Goal: Transaction & Acquisition: Purchase product/service

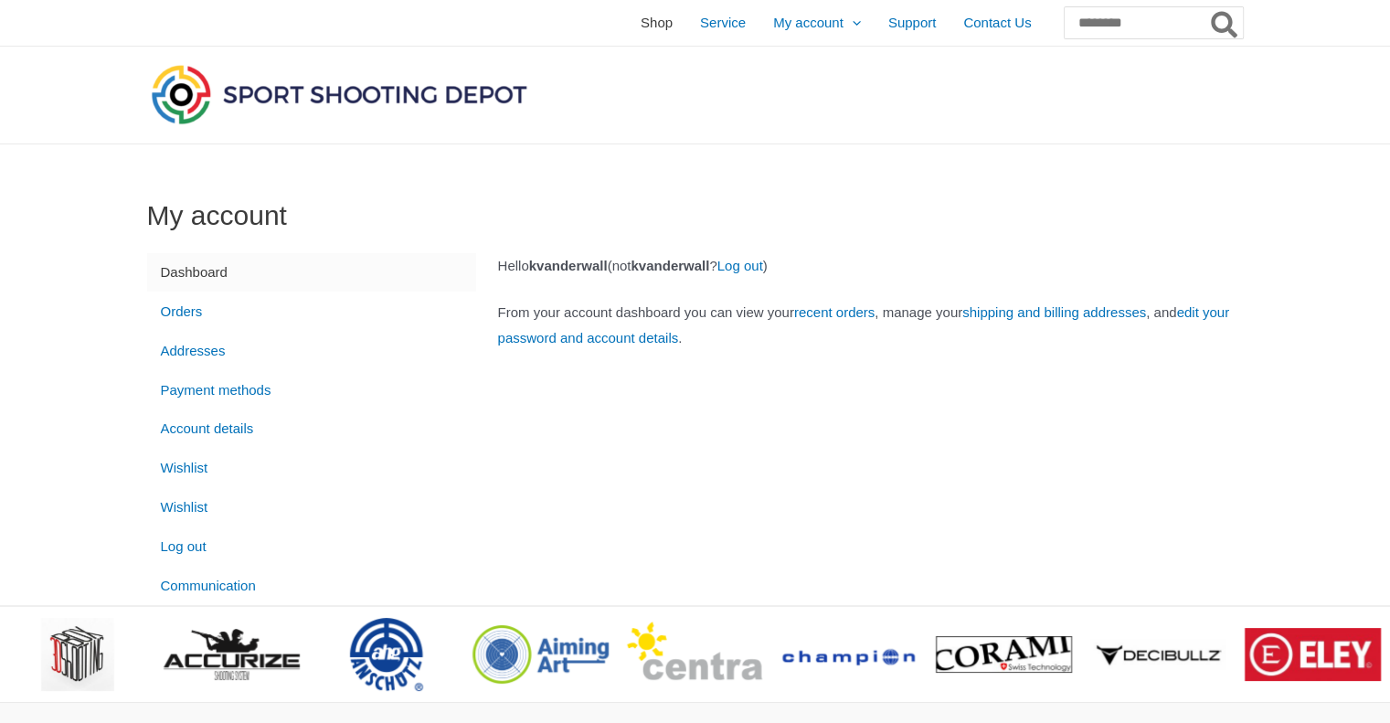
click at [641, 27] on span "Shop" at bounding box center [657, 23] width 32 height 46
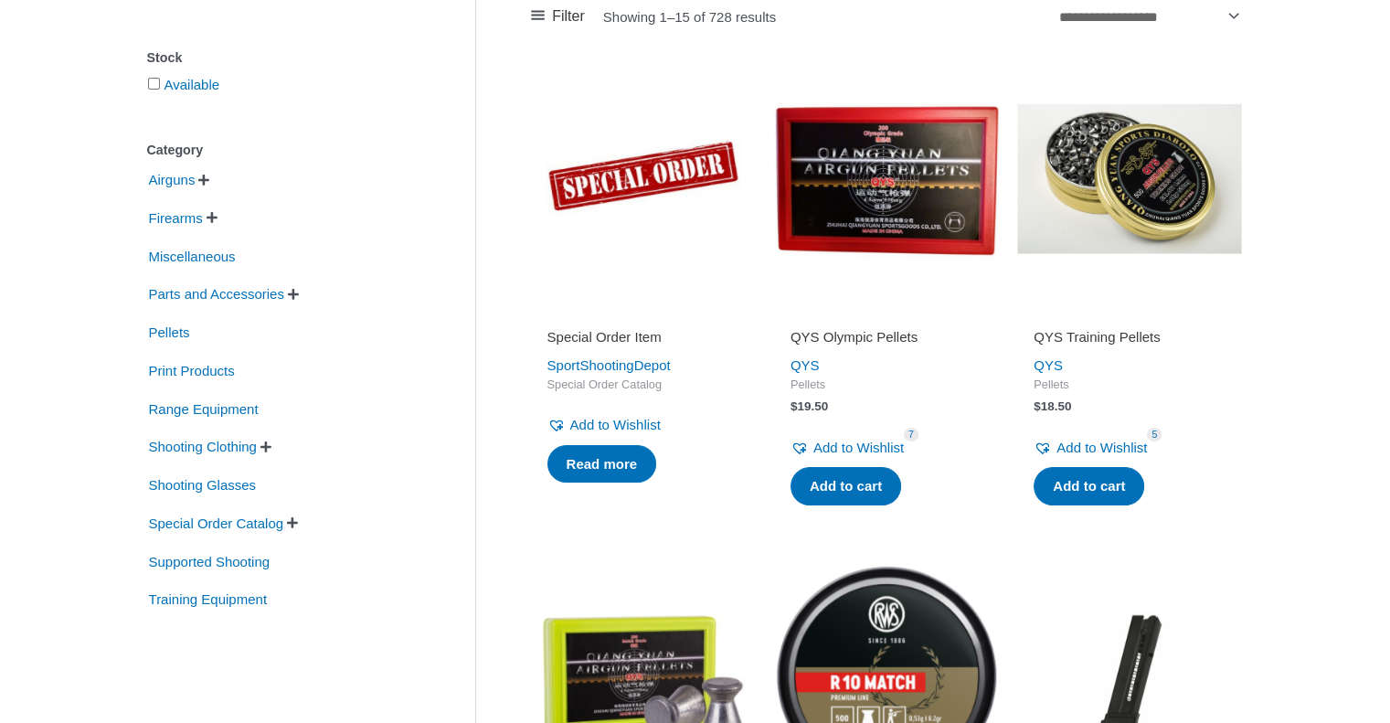
scroll to position [329, 0]
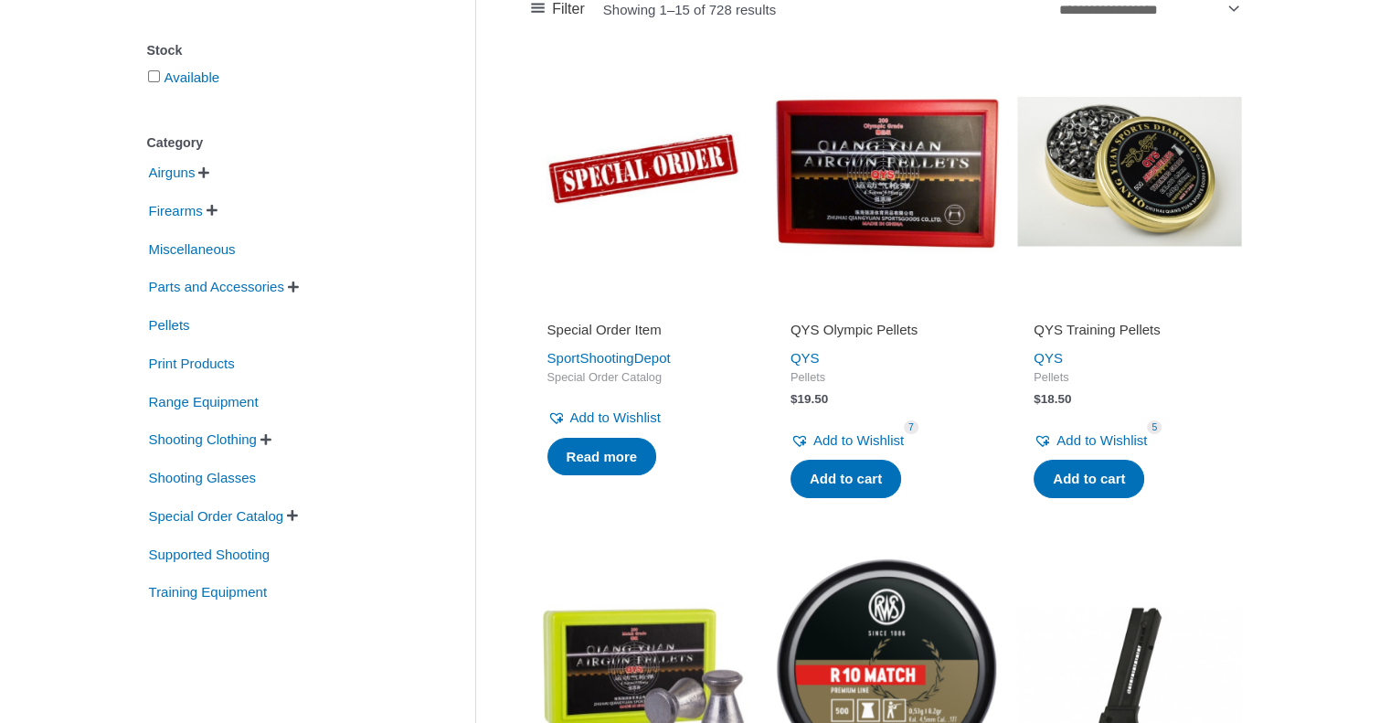
click at [299, 288] on span "" at bounding box center [293, 287] width 11 height 13
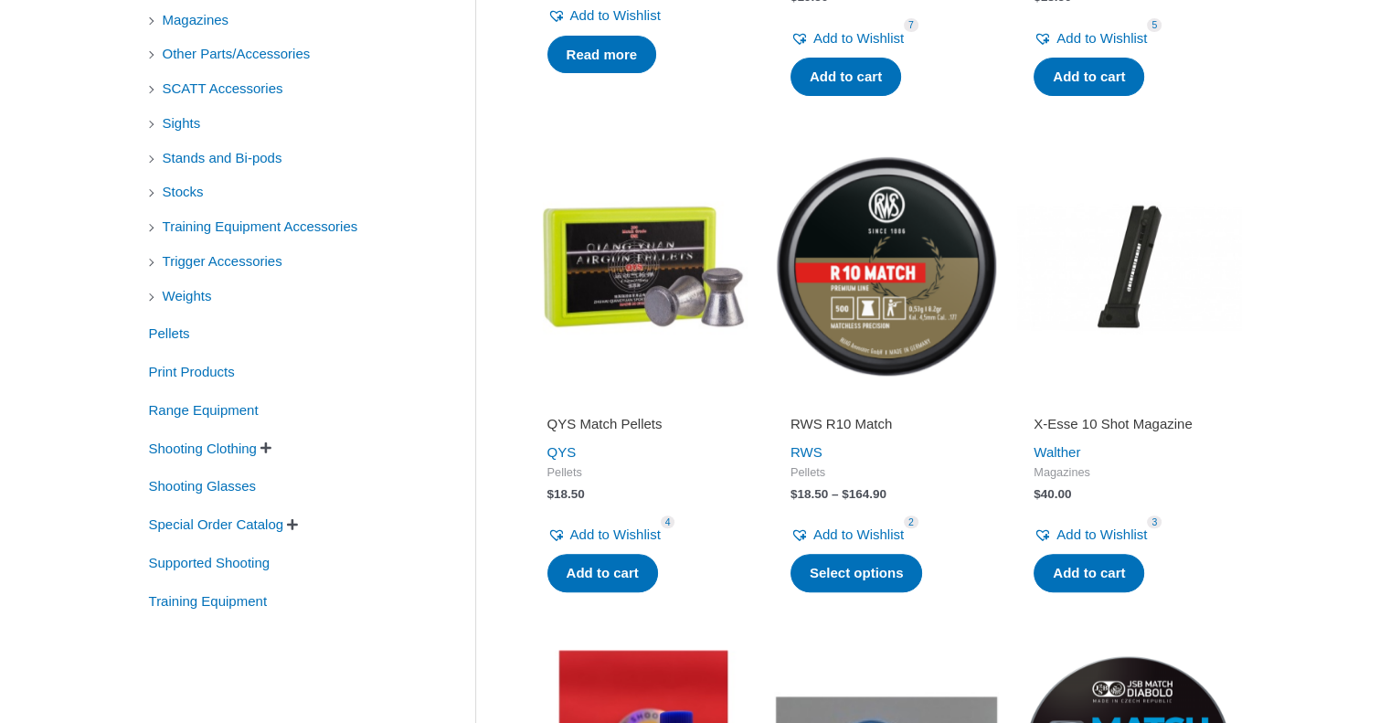
scroll to position [735, 0]
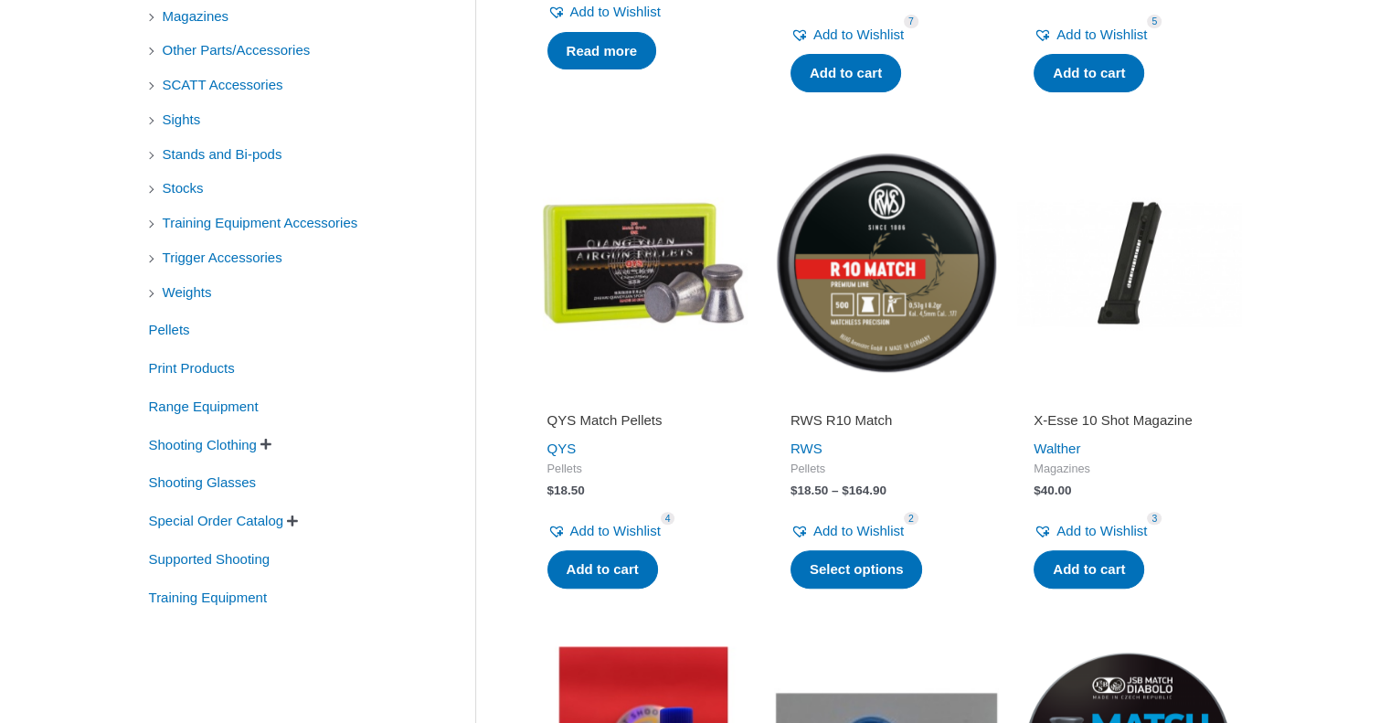
click at [273, 445] on span " " at bounding box center [266, 444] width 15 height 13
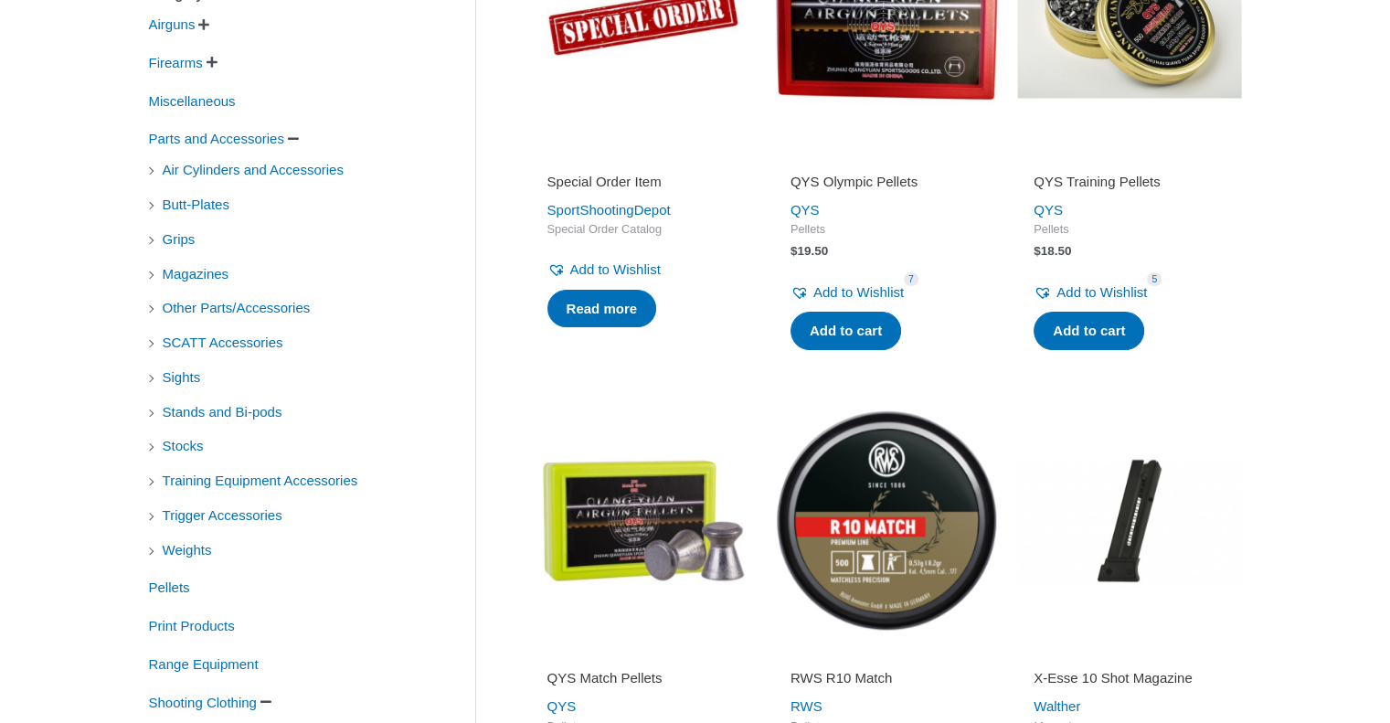
scroll to position [481, 0]
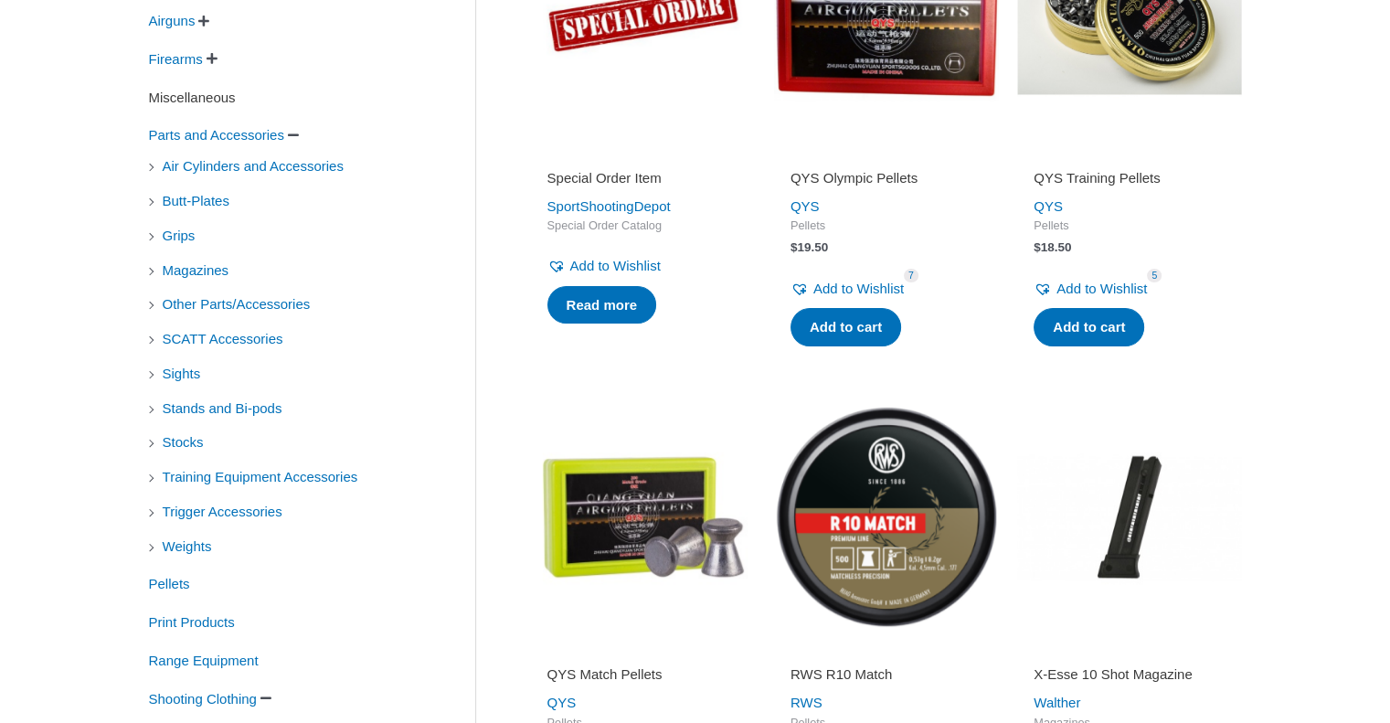
click at [202, 93] on span "Miscellaneous" at bounding box center [192, 97] width 90 height 31
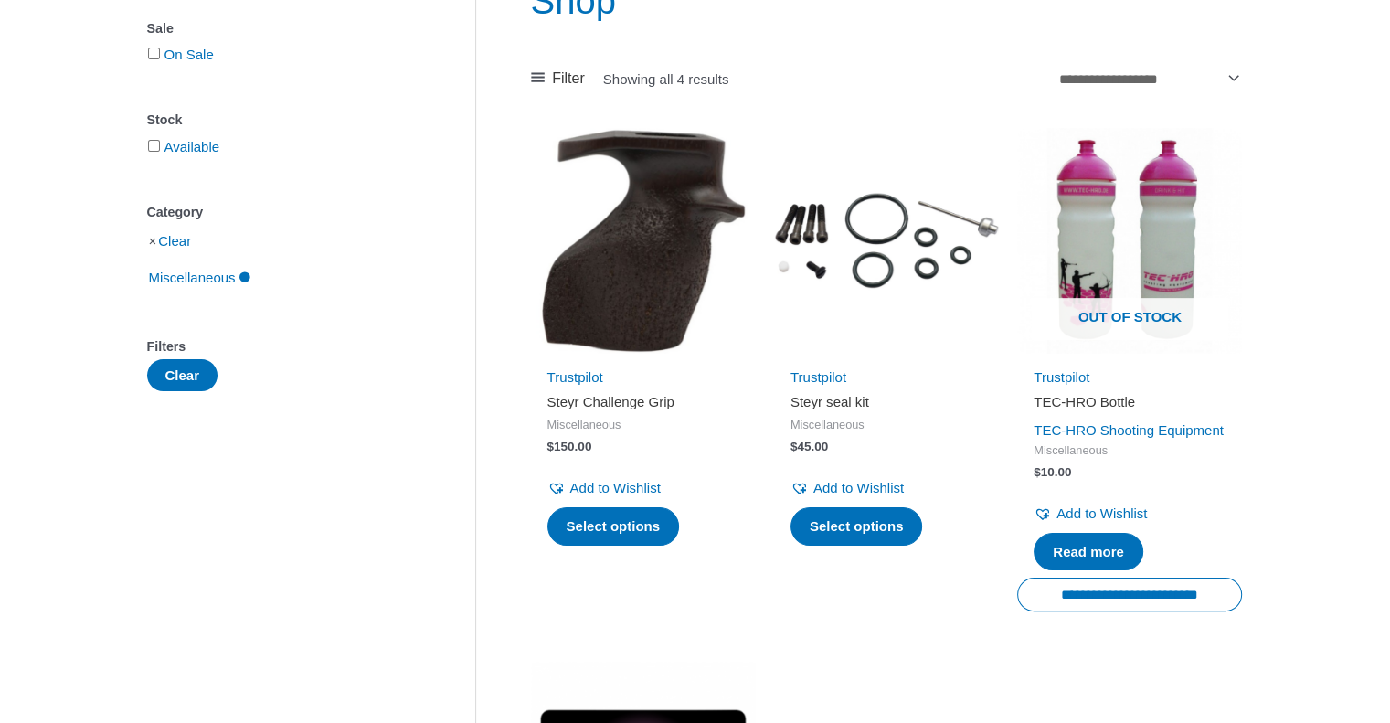
scroll to position [303, 0]
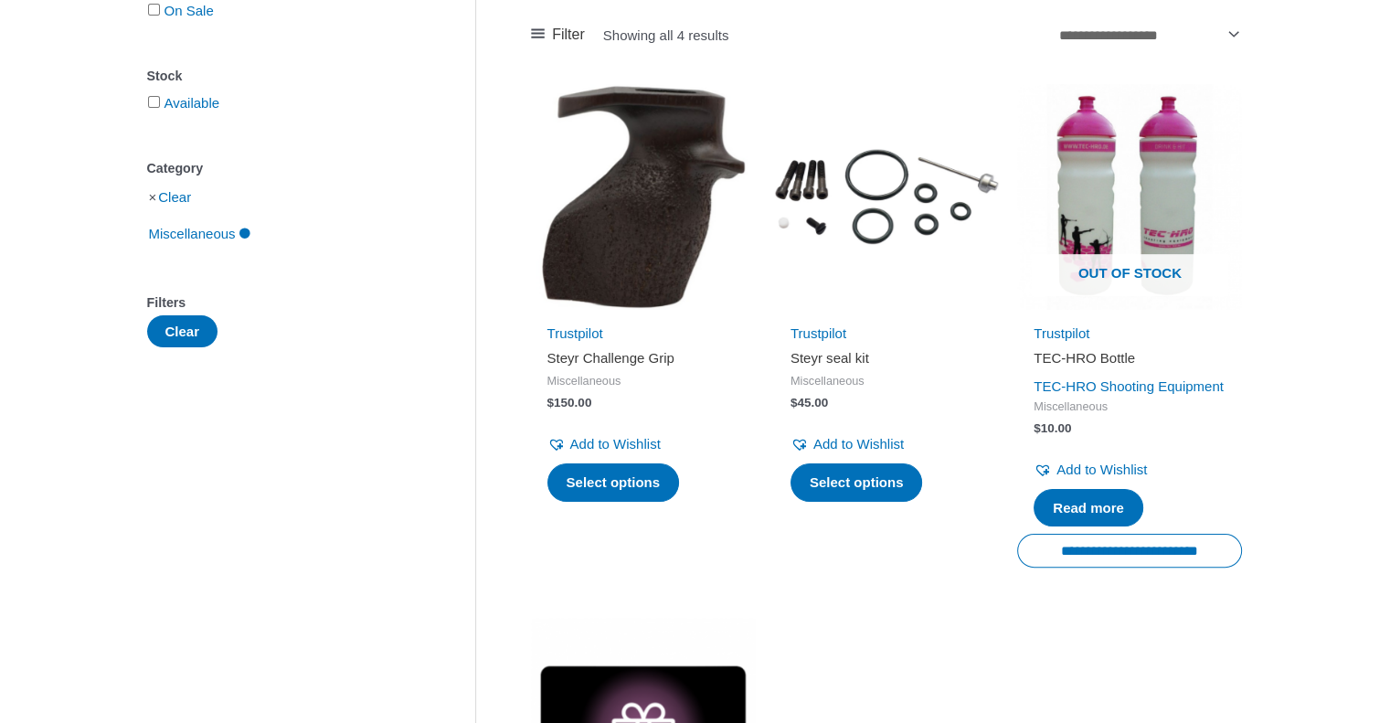
click at [159, 207] on li "Clear" at bounding box center [283, 197] width 273 height 32
click at [156, 197] on li "Clear" at bounding box center [283, 197] width 273 height 32
click at [175, 195] on link "Clear" at bounding box center [174, 197] width 33 height 16
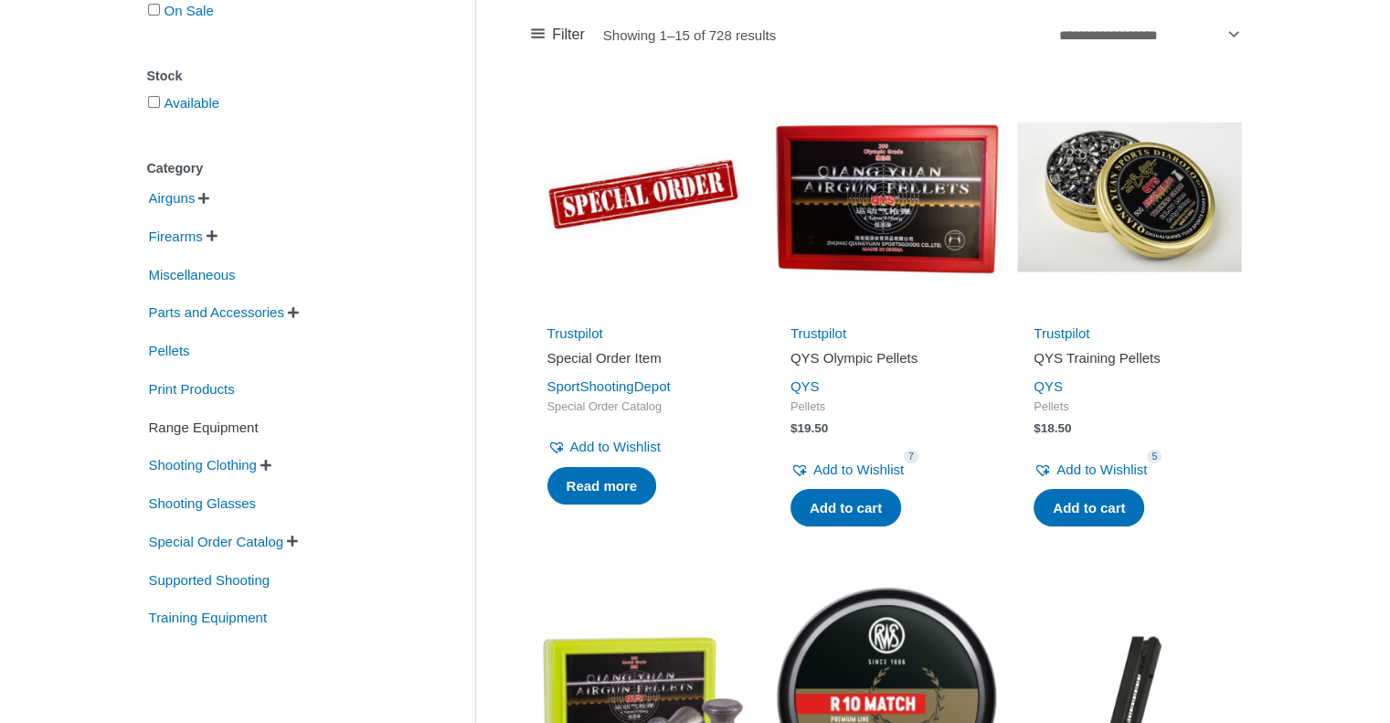
click at [222, 427] on span "Range Equipment" at bounding box center [203, 427] width 113 height 31
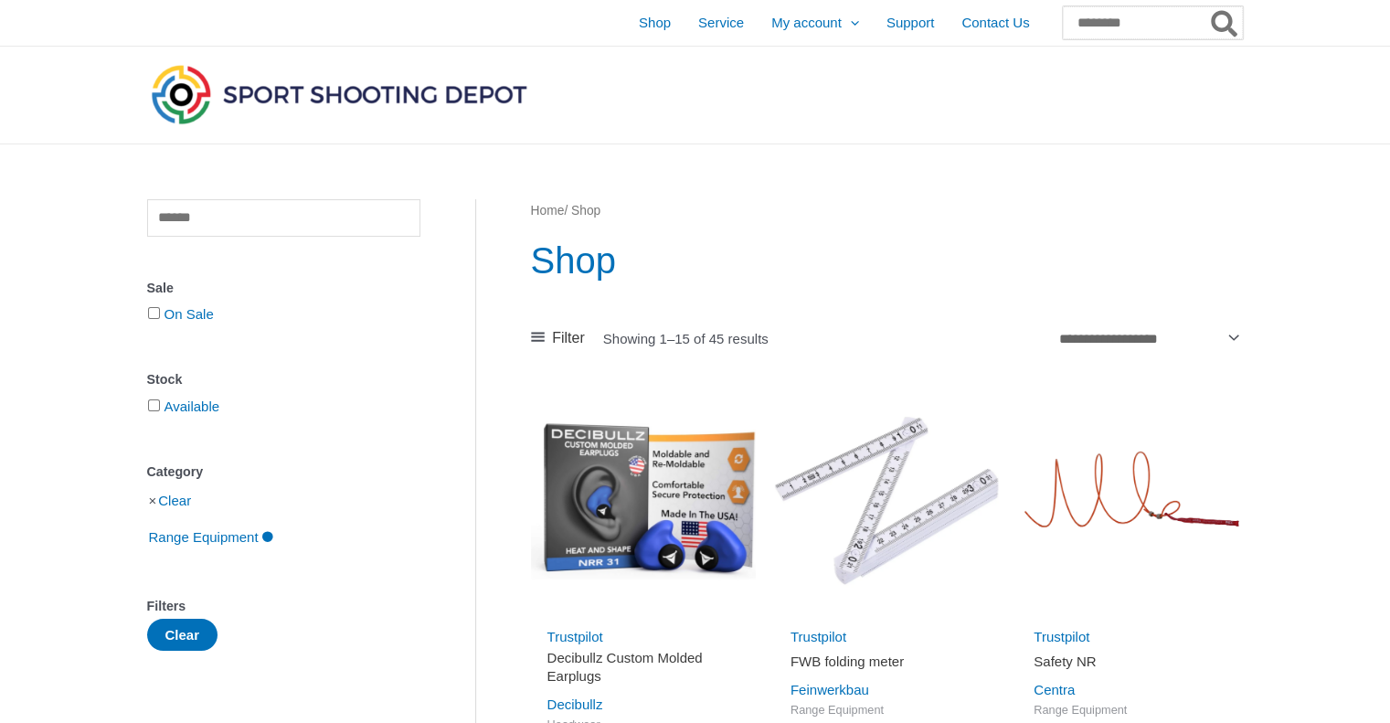
click at [1090, 16] on input "Search for:" at bounding box center [1153, 22] width 180 height 33
type input "*********"
click at [1208, 6] on button "Search" at bounding box center [1226, 22] width 36 height 33
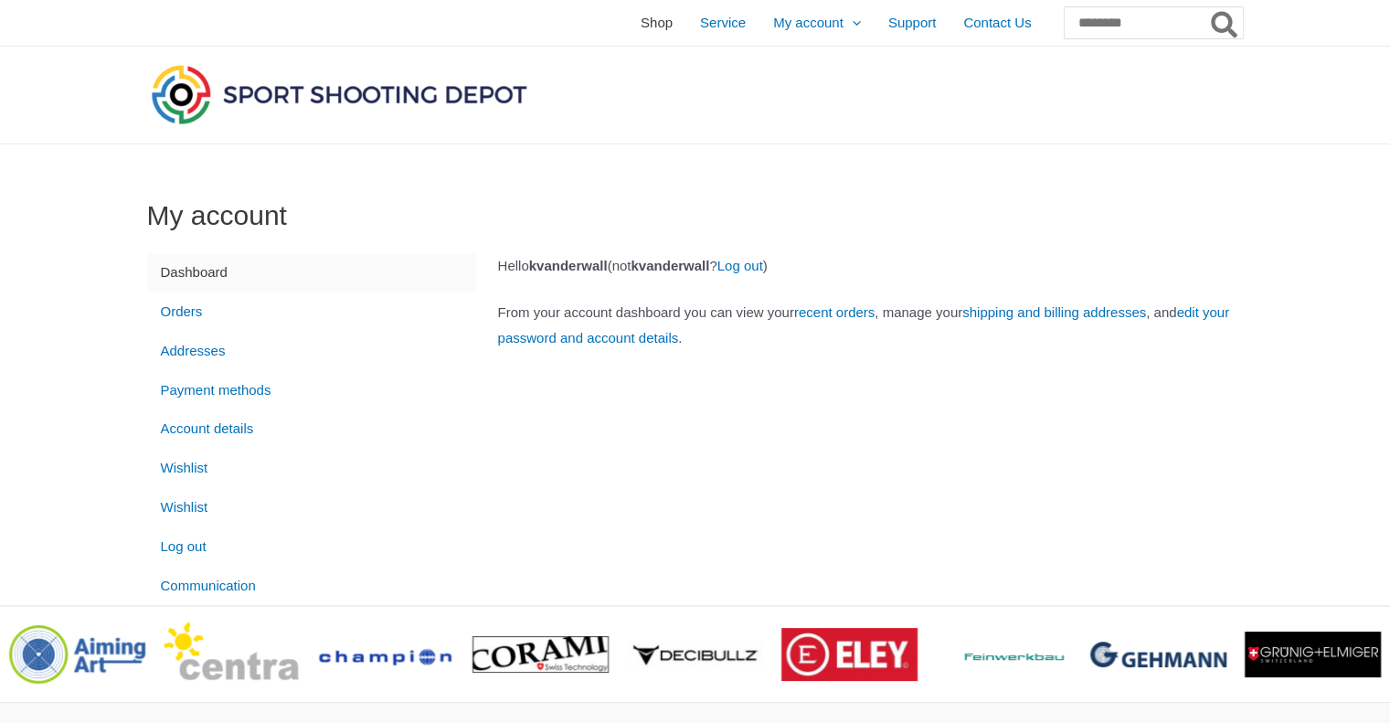
click at [641, 16] on span "Shop" at bounding box center [657, 23] width 32 height 46
click at [1106, 23] on input "Search for:" at bounding box center [1153, 22] width 180 height 33
type input "*****"
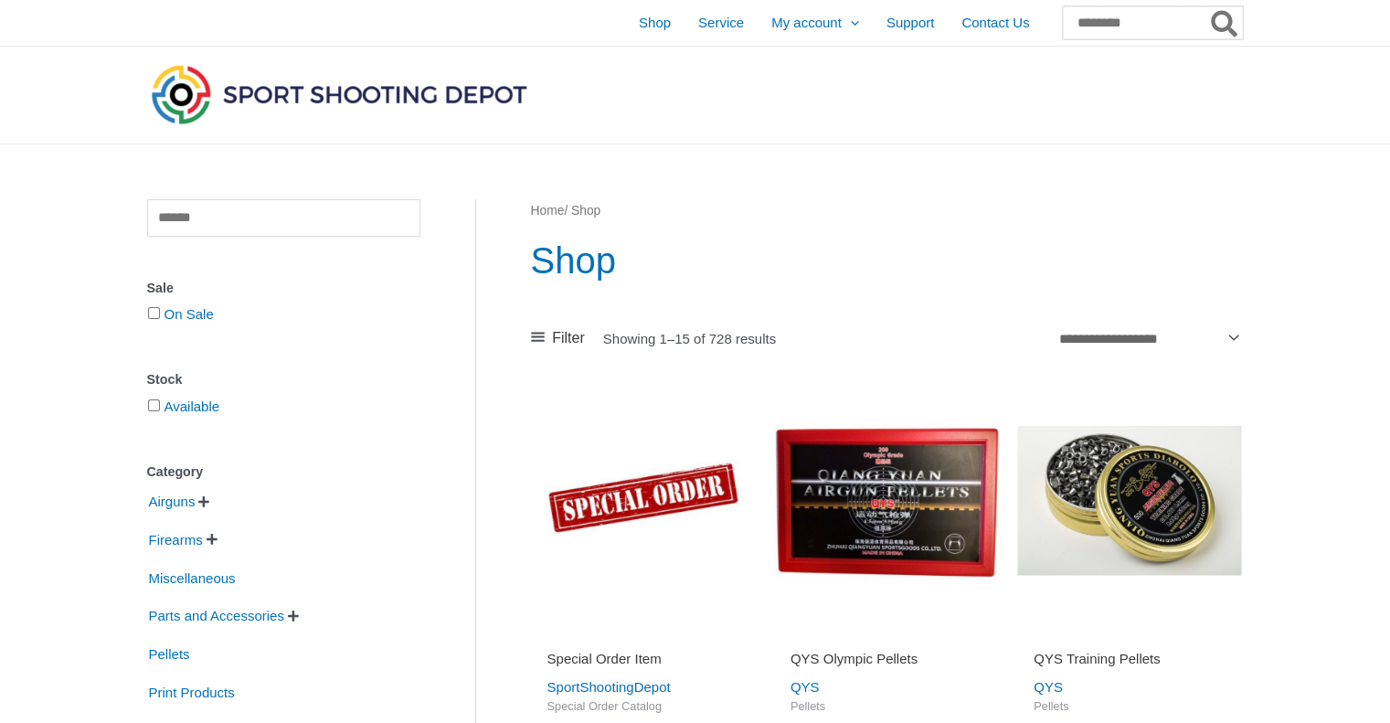
click at [1084, 20] on input "Search for:" at bounding box center [1153, 22] width 180 height 33
type input "*****"
click at [1208, 6] on button "Search" at bounding box center [1226, 22] width 36 height 33
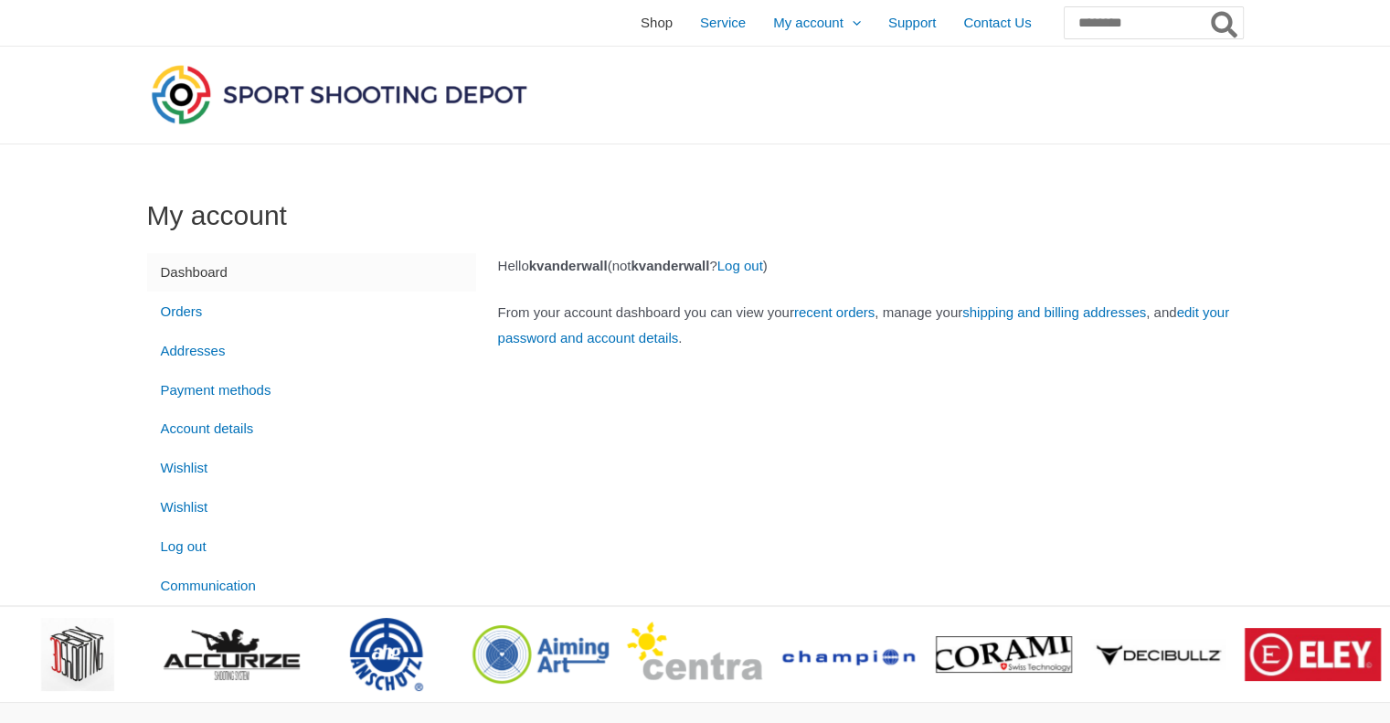
click at [641, 25] on span "Shop" at bounding box center [657, 23] width 32 height 46
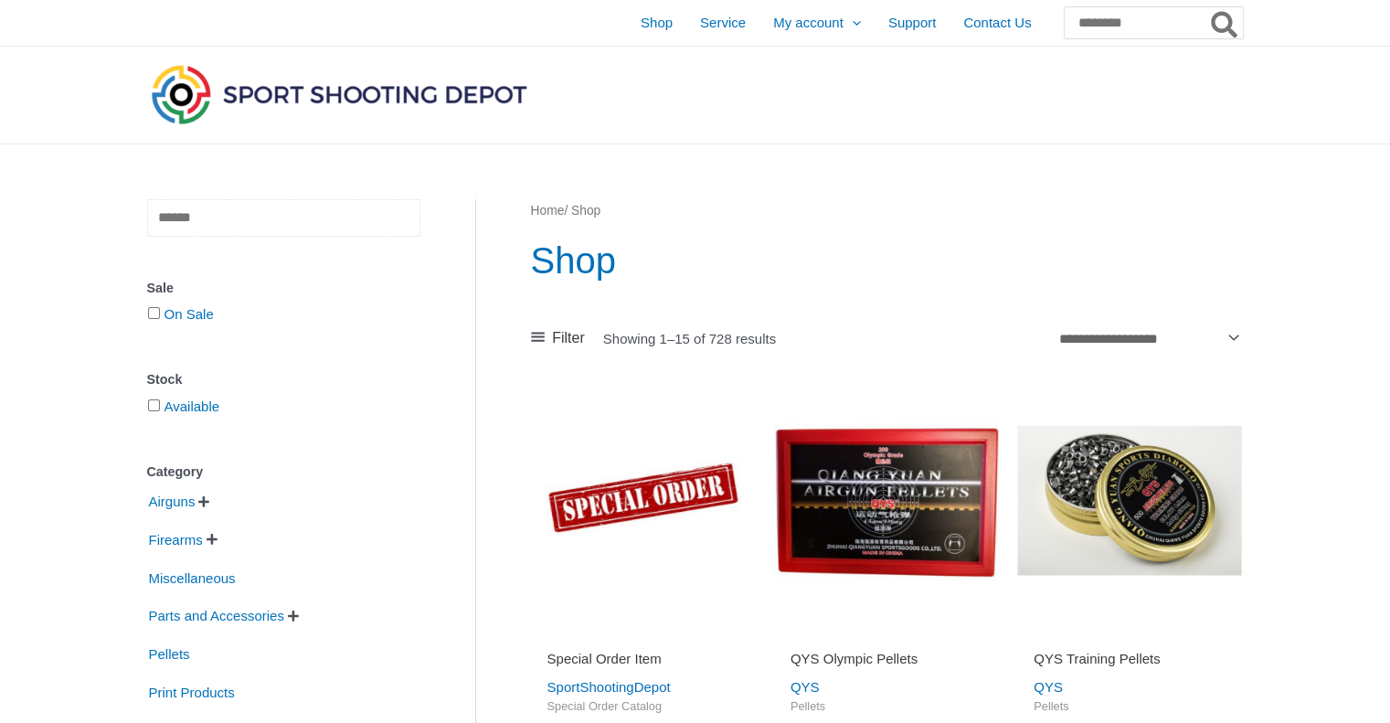
click at [314, 223] on input "text" at bounding box center [283, 217] width 273 height 37
type input "****"
